Goal: Transaction & Acquisition: Purchase product/service

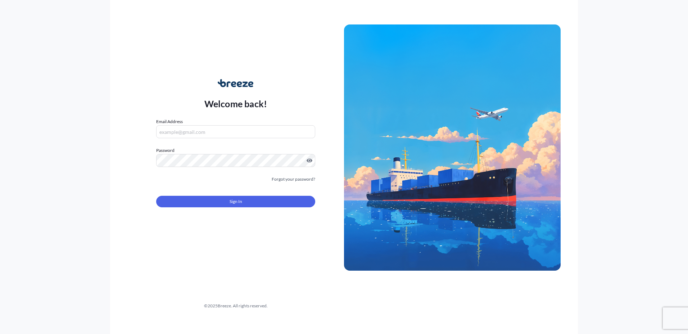
type input "[EMAIL_ADDRESS][DOMAIN_NAME]"
click at [203, 205] on button "Sign In" at bounding box center [235, 202] width 159 height 12
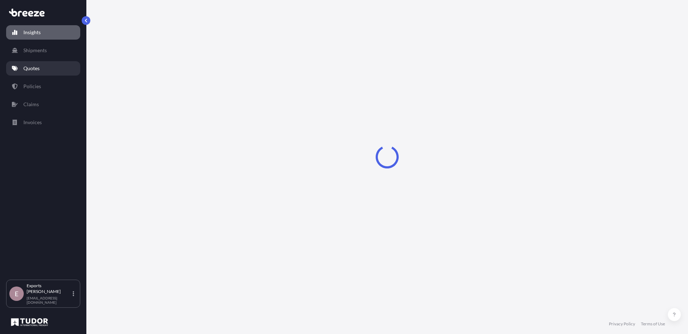
select select "2025"
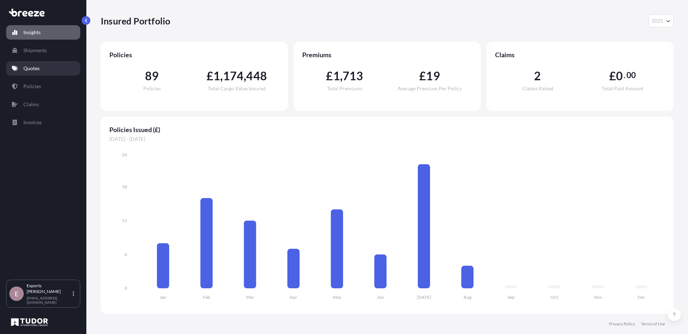
click at [58, 75] on link "Quotes" at bounding box center [43, 68] width 74 height 14
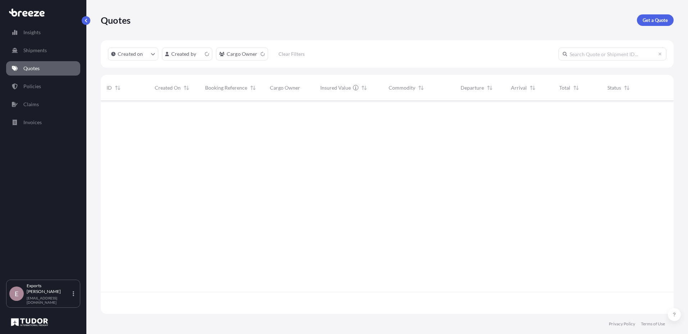
scroll to position [212, 567]
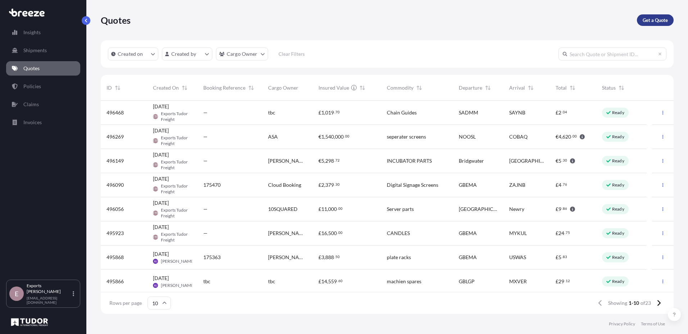
click at [660, 21] on p "Get a Quote" at bounding box center [654, 20] width 25 height 7
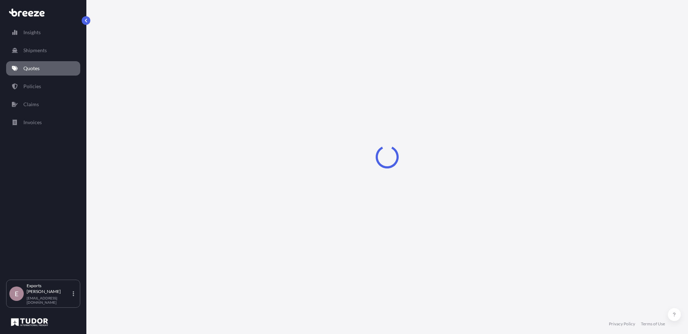
select select "Road"
select select "Sea"
select select "1"
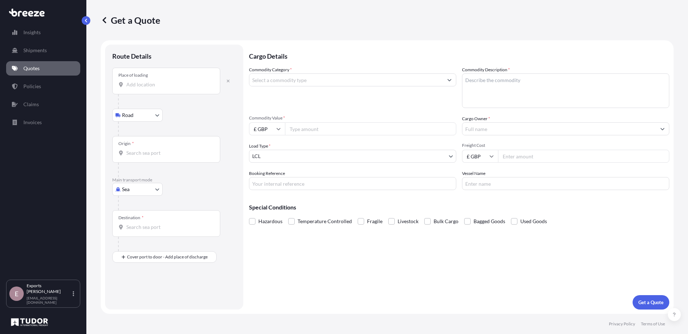
click at [143, 188] on body "Insights Shipments Quotes Policies Claims Invoices E Exports Tudor Freight [EMA…" at bounding box center [344, 167] width 688 height 334
click at [136, 222] on div "Air" at bounding box center [137, 220] width 45 height 13
click at [137, 188] on body "Insights Shipments Quotes Policies Claims Invoices E Exports Tudor Freight [EMA…" at bounding box center [344, 167] width 688 height 334
click at [141, 219] on div "Air" at bounding box center [137, 220] width 45 height 13
select select "Air"
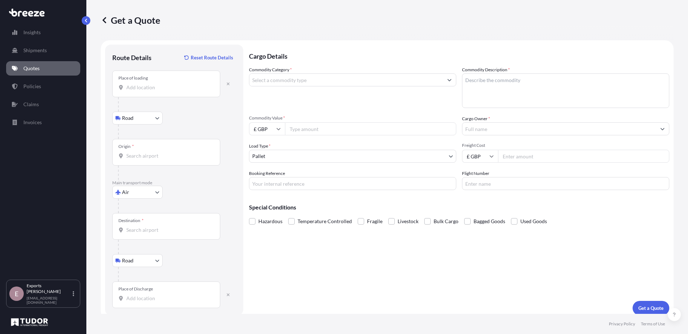
click at [147, 83] on div "Place of loading" at bounding box center [166, 84] width 108 height 27
click at [147, 84] on input "Place of loading" at bounding box center [168, 87] width 85 height 7
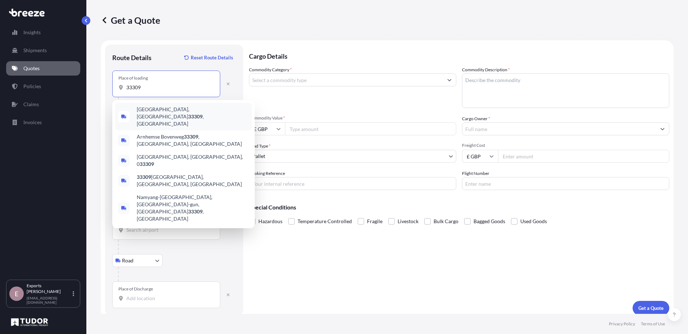
click at [171, 112] on span "[GEOGRAPHIC_DATA] , [GEOGRAPHIC_DATA]" at bounding box center [193, 117] width 112 height 22
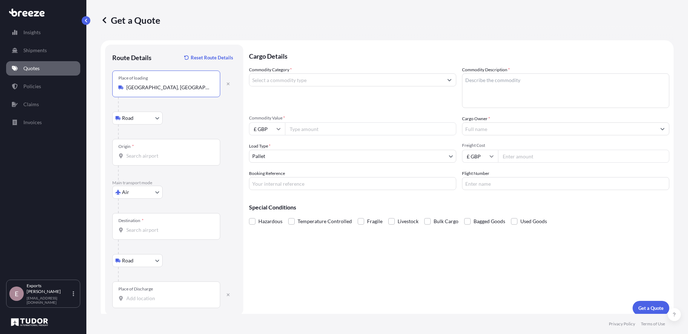
type input "[GEOGRAPHIC_DATA], [GEOGRAPHIC_DATA]"
click at [151, 151] on div "Origin *" at bounding box center [166, 152] width 108 height 27
click at [151, 152] on input "Origin *" at bounding box center [168, 155] width 85 height 7
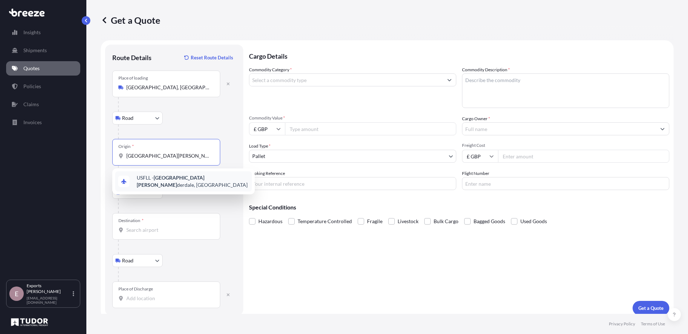
click at [182, 182] on span "USFLL - [GEOGRAPHIC_DATA][PERSON_NAME], [GEOGRAPHIC_DATA]" at bounding box center [193, 181] width 112 height 14
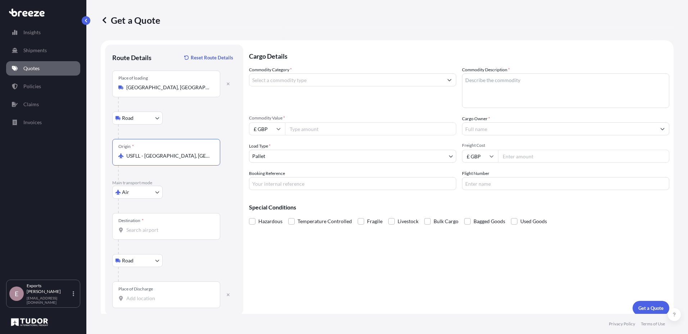
type input "USFLL - [GEOGRAPHIC_DATA], [GEOGRAPHIC_DATA]"
click at [139, 232] on input "Destination *" at bounding box center [168, 229] width 85 height 7
click at [192, 257] on span "GBEMA - East Mid lands Apt, [GEOGRAPHIC_DATA]" at bounding box center [193, 255] width 112 height 14
type input "GBEMA - [GEOGRAPHIC_DATA] Apt, [GEOGRAPHIC_DATA]"
click at [144, 296] on input "Place of Discharge" at bounding box center [168, 298] width 85 height 7
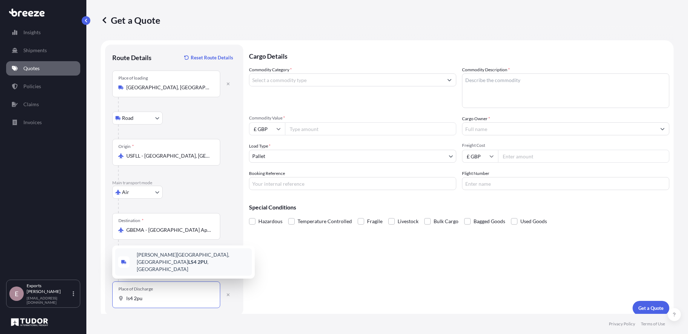
click at [172, 268] on span "[PERSON_NAME][STREET_ADDRESS]" at bounding box center [193, 262] width 112 height 22
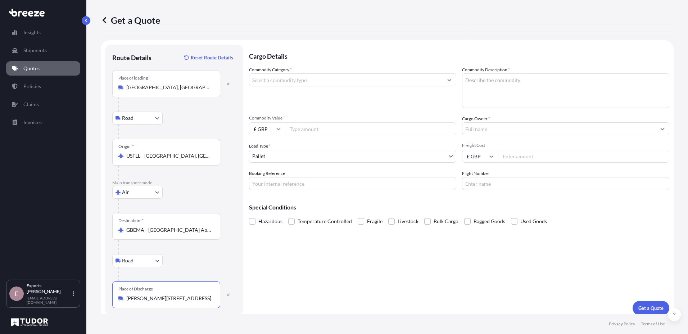
type input "[PERSON_NAME][STREET_ADDRESS]"
click at [267, 81] on input "Commodity Category *" at bounding box center [346, 79] width 194 height 13
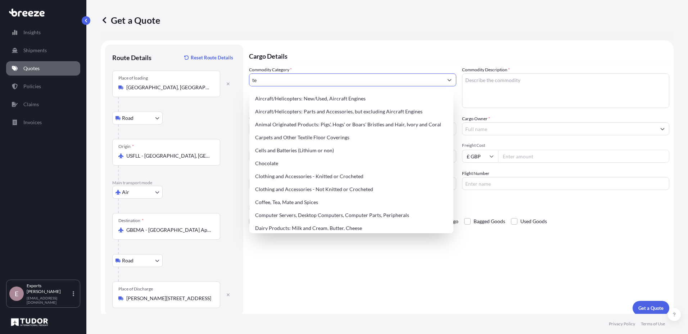
type input "t"
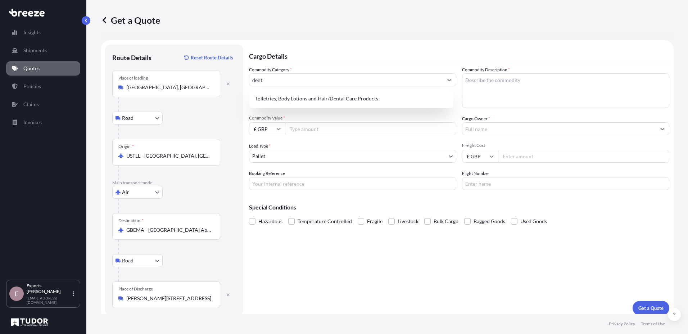
click at [287, 90] on div "Toiletries, Body Lotions and Hair/Dental Care Products" at bounding box center [351, 98] width 204 height 19
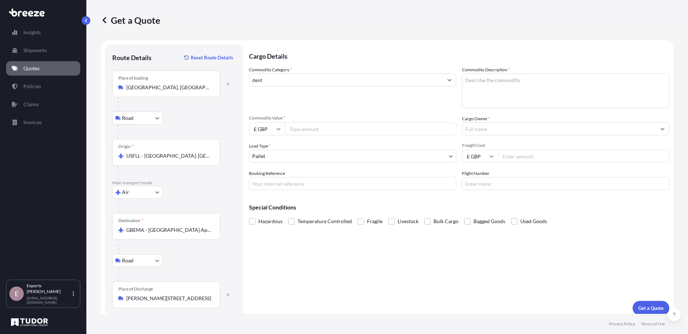
click at [287, 84] on input "dent" at bounding box center [346, 79] width 194 height 13
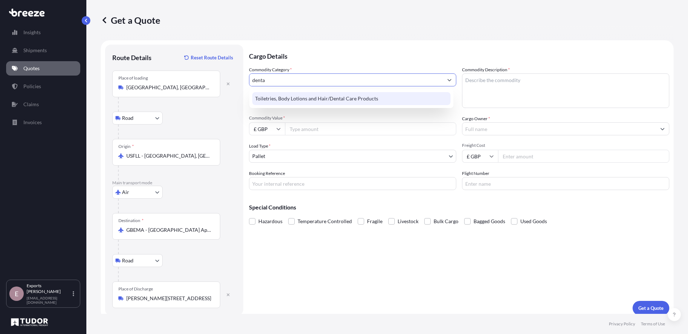
click at [308, 101] on div "Toiletries, Body Lotions and Hair/Dental Care Products" at bounding box center [351, 98] width 198 height 13
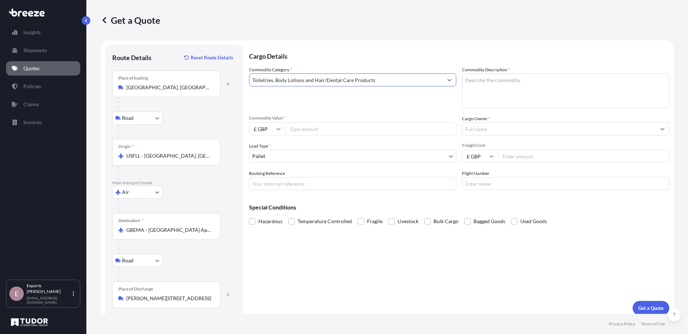
type input "Toiletries, Body Lotions and Hair/Dental Care Products"
click at [531, 97] on textarea "Commodity Description *" at bounding box center [565, 90] width 207 height 35
type textarea "[MEDICAL_DATA]"
click at [308, 126] on input "Commodity Value *" at bounding box center [370, 128] width 171 height 13
click at [262, 128] on input "£ GBP" at bounding box center [267, 128] width 36 height 13
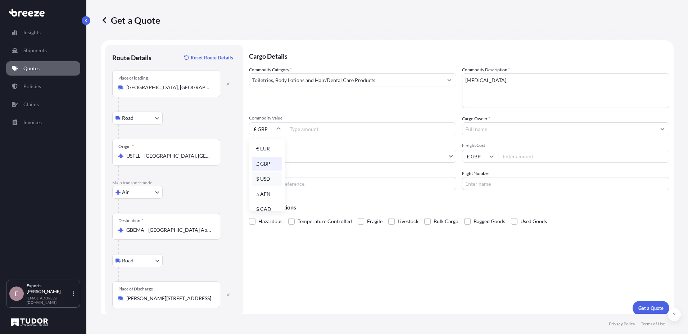
click at [263, 176] on div "$ USD" at bounding box center [267, 179] width 30 height 14
type input "$ USD"
click at [310, 131] on input "Commodity Value *" at bounding box center [370, 128] width 171 height 13
type input "9800"
click at [474, 127] on input "Cargo Owner *" at bounding box center [559, 128] width 194 height 13
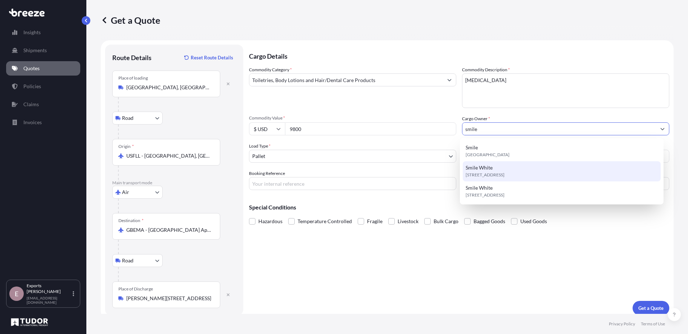
click at [491, 171] on span "Smile White" at bounding box center [478, 167] width 27 height 7
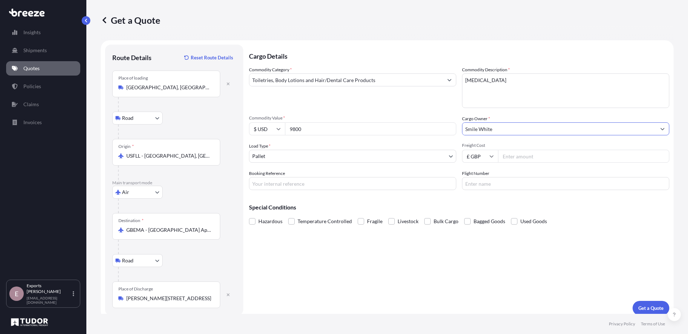
type input "Smile White"
click at [384, 156] on body "0 options available. 3 options available. Insights Shipments Quotes Policies Cl…" at bounding box center [344, 167] width 688 height 334
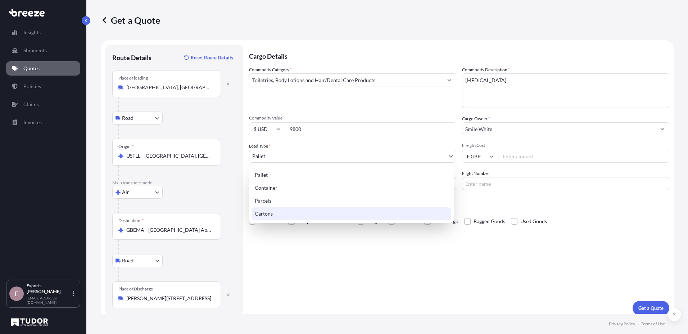
click at [276, 212] on div "Cartons" at bounding box center [351, 213] width 199 height 13
select select "4"
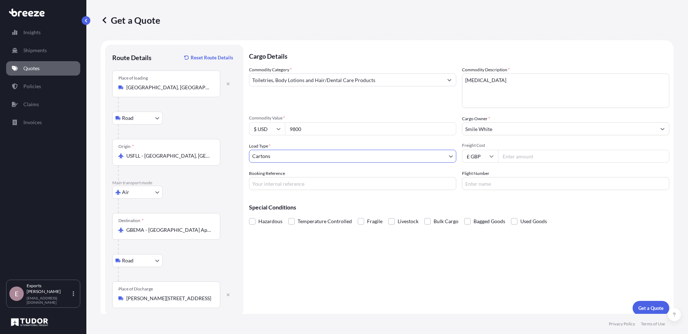
click at [521, 156] on input "Freight Cost" at bounding box center [583, 156] width 171 height 13
type input "230"
click at [294, 186] on input "Booking Reference" at bounding box center [352, 183] width 207 height 13
type input "175640"
click at [496, 181] on input "Flight Number" at bounding box center [565, 183] width 207 height 13
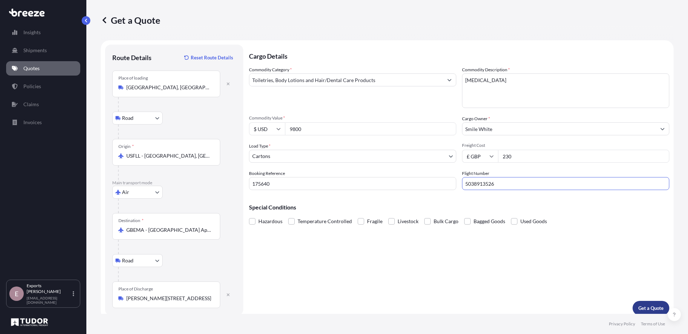
type input "5038913526"
click at [634, 303] on button "Get a Quote" at bounding box center [650, 308] width 37 height 14
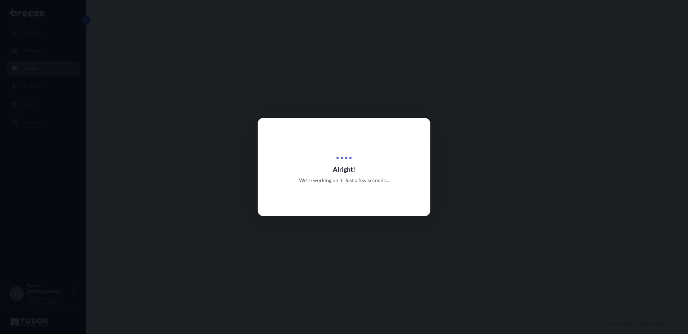
select select "Road"
select select "Air"
select select "Road"
select select "4"
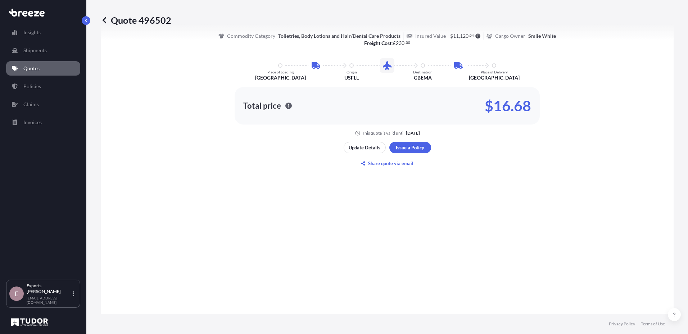
scroll to position [468, 0]
click at [218, 267] on div "Here's your insurance offer Commodity Category Toiletries, Body Lotions and Hai…" at bounding box center [387, 86] width 553 height 440
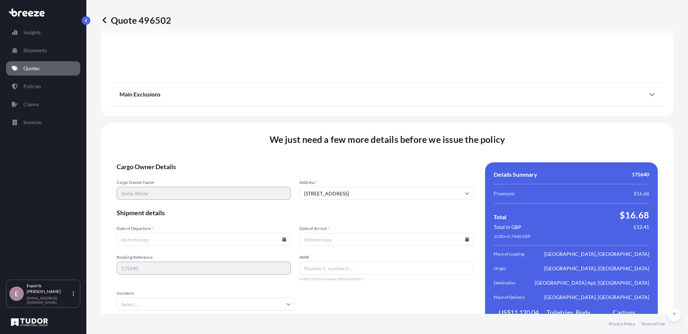
scroll to position [951, 0]
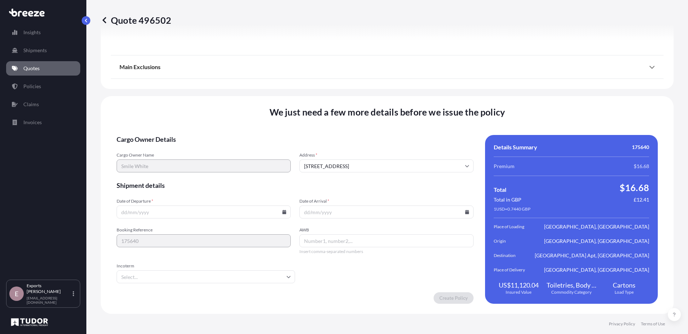
click at [317, 216] on input "Date of Arrival *" at bounding box center [386, 211] width 174 height 13
type input "[DATE]"
click at [123, 213] on input "Date of Departure *" at bounding box center [204, 211] width 174 height 13
type input "[DATE]"
click at [340, 242] on input "AWB" at bounding box center [386, 240] width 174 height 13
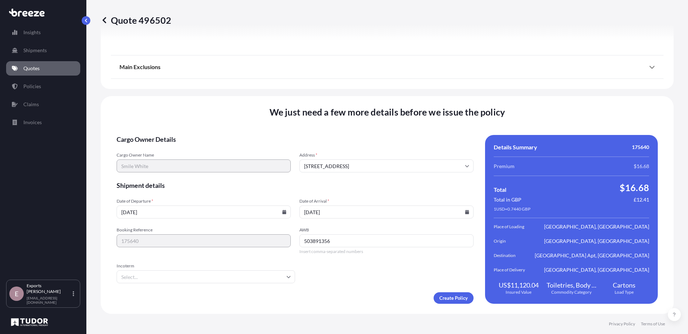
type input "503891356"
click at [181, 275] on input "Incoterm" at bounding box center [206, 276] width 178 height 13
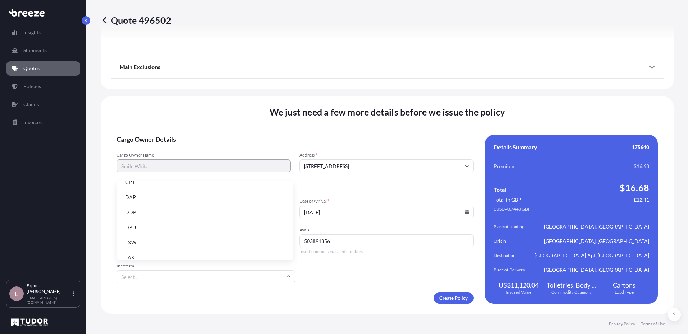
scroll to position [72, 0]
click at [142, 226] on li "EXW" at bounding box center [204, 225] width 171 height 14
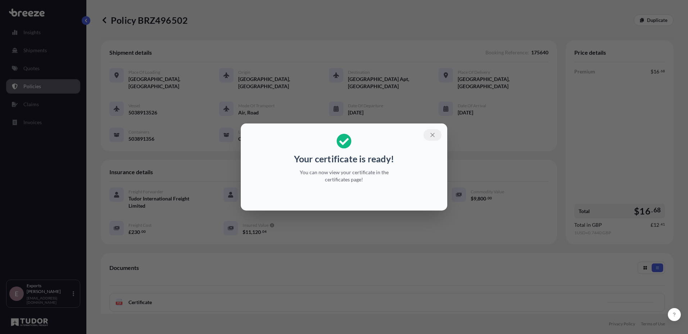
click at [435, 131] on button "button" at bounding box center [432, 135] width 18 height 12
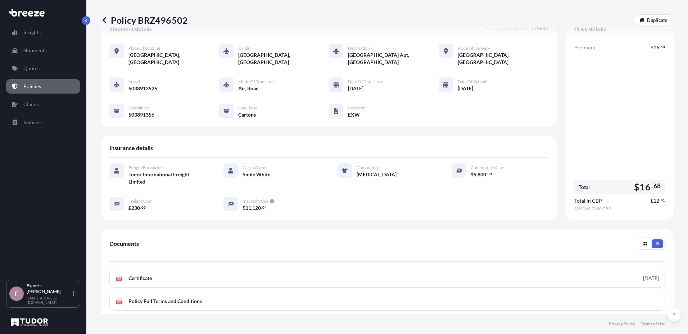
scroll to position [36, 0]
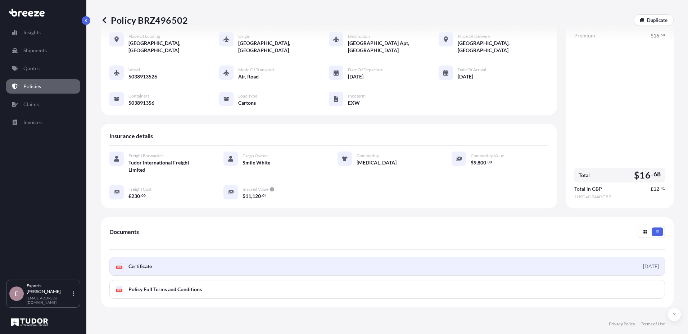
click at [154, 262] on link "PDF Certificate [DATE]" at bounding box center [386, 266] width 555 height 19
